Goal: Information Seeking & Learning: Learn about a topic

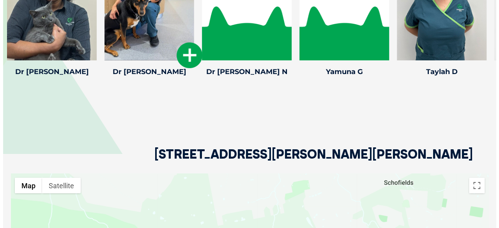
scroll to position [1092, 0]
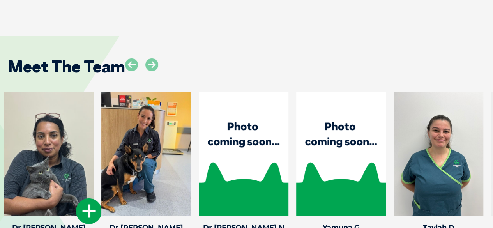
click at [82, 198] on icon at bounding box center [89, 211] width 26 height 26
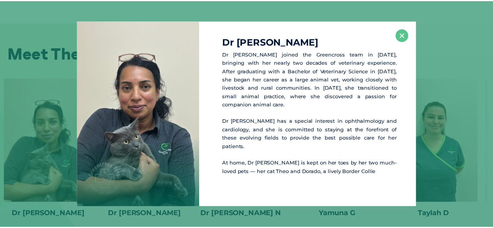
scroll to position [1106, 0]
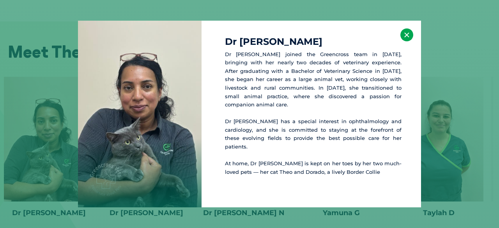
click at [405, 41] on button "×" at bounding box center [406, 34] width 13 height 13
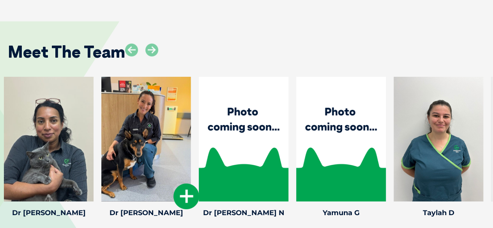
click at [172, 191] on div at bounding box center [146, 139] width 90 height 125
click at [181, 188] on icon at bounding box center [186, 197] width 26 height 26
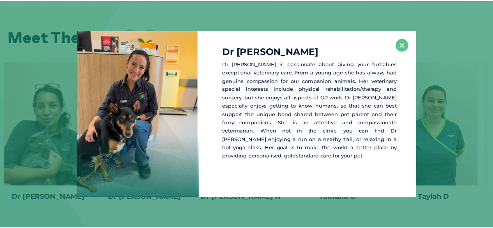
scroll to position [1122, 0]
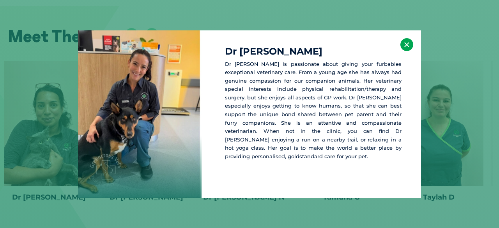
click at [408, 42] on button "×" at bounding box center [406, 44] width 13 height 13
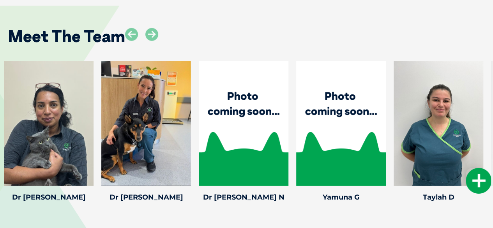
click at [473, 168] on icon at bounding box center [479, 181] width 26 height 26
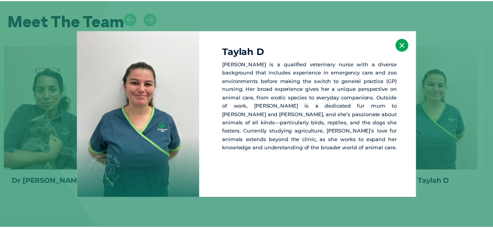
scroll to position [1138, 0]
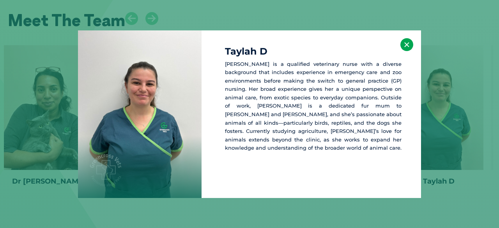
click at [408, 42] on button "×" at bounding box center [406, 44] width 13 height 13
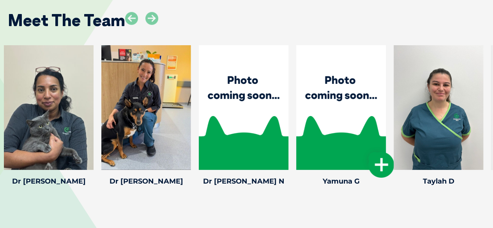
click at [376, 159] on icon at bounding box center [381, 165] width 26 height 26
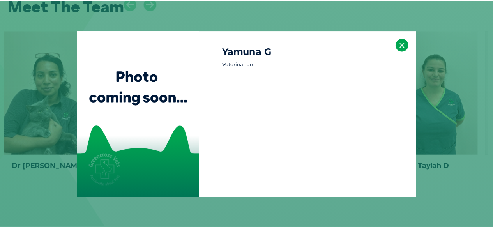
scroll to position [1154, 0]
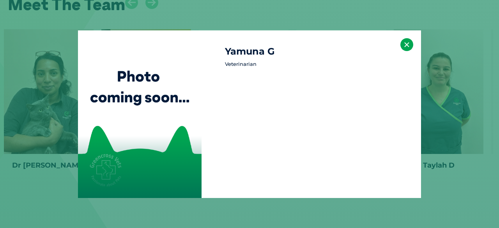
click at [405, 44] on button "×" at bounding box center [406, 44] width 13 height 13
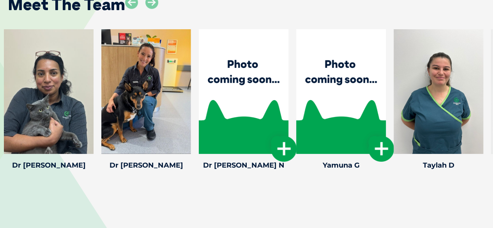
click at [273, 144] on icon at bounding box center [284, 149] width 26 height 26
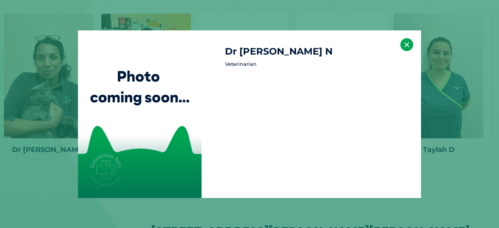
click at [407, 40] on button "×" at bounding box center [406, 44] width 13 height 13
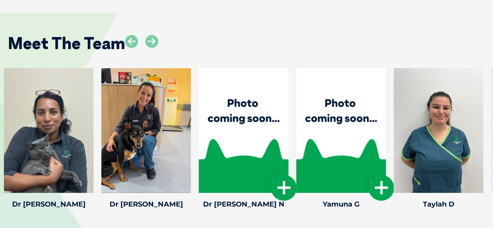
scroll to position [1092, 0]
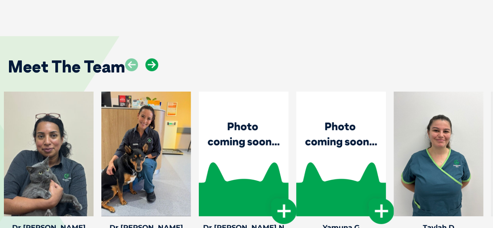
click at [153, 58] on icon at bounding box center [151, 64] width 13 height 13
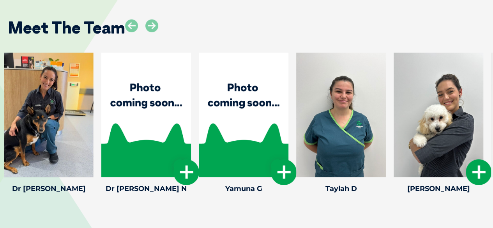
click at [487, 161] on icon at bounding box center [479, 172] width 26 height 26
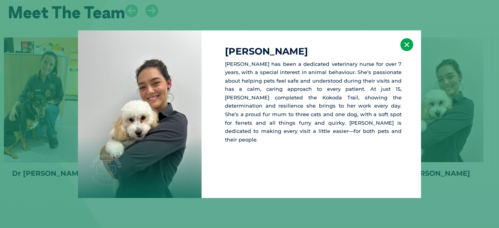
scroll to position [1147, 0]
click at [405, 44] on button "×" at bounding box center [406, 44] width 13 height 13
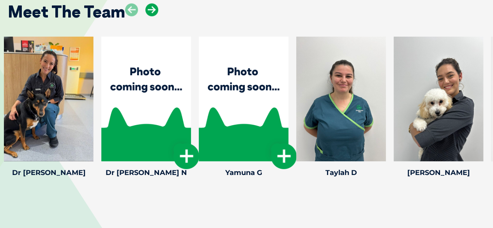
click at [152, 4] on icon at bounding box center [151, 10] width 13 height 13
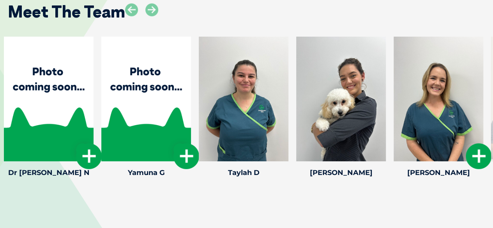
click at [483, 146] on icon at bounding box center [479, 156] width 26 height 26
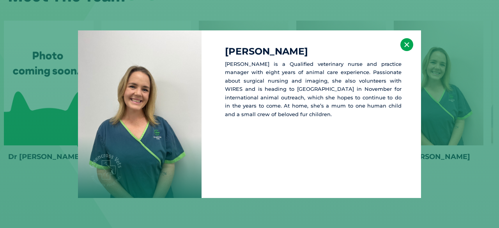
click at [406, 47] on button "×" at bounding box center [406, 44] width 13 height 13
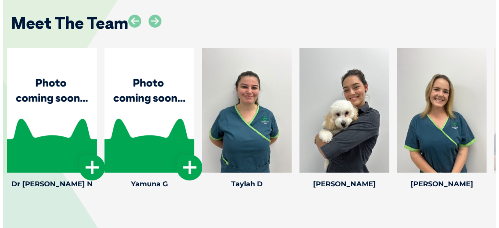
scroll to position [1124, 0]
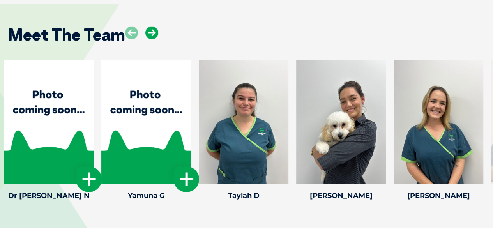
click at [151, 27] on icon at bounding box center [151, 33] width 13 height 13
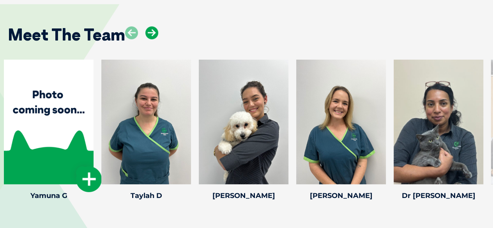
click at [157, 27] on icon at bounding box center [151, 33] width 13 height 13
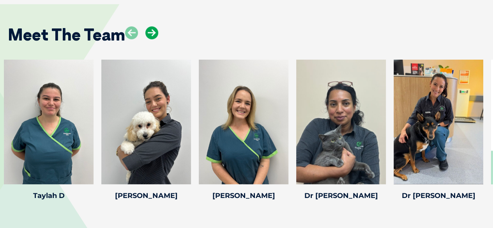
click at [147, 27] on icon at bounding box center [151, 33] width 13 height 13
click at [487, 173] on icon at bounding box center [479, 179] width 26 height 26
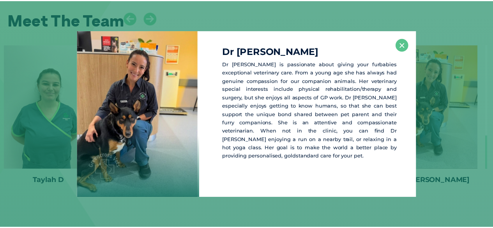
scroll to position [1139, 0]
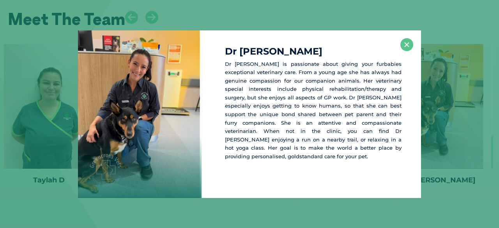
click at [413, 42] on div "Dr [PERSON_NAME] Dr [PERSON_NAME] is passionate about giving your furbabies exc…" at bounding box center [311, 114] width 219 height 168
click at [405, 44] on button "×" at bounding box center [406, 44] width 13 height 13
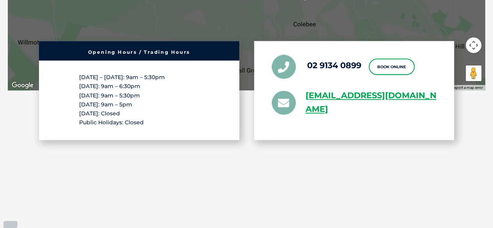
scroll to position [1490, 0]
